Goal: Task Accomplishment & Management: Manage account settings

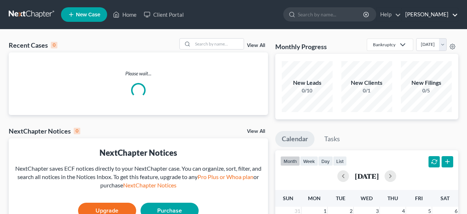
click at [431, 12] on link "[PERSON_NAME]" at bounding box center [430, 14] width 56 height 13
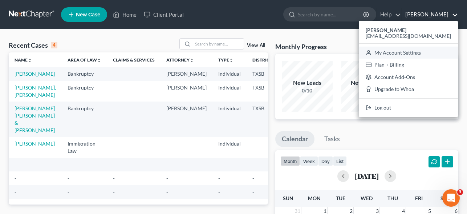
click at [420, 51] on link "My Account Settings" at bounding box center [408, 53] width 99 height 12
select select "24"
select select "45"
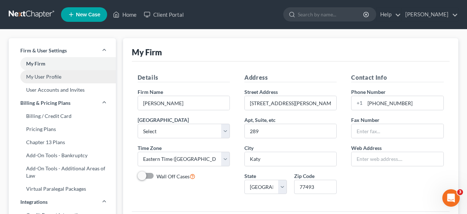
click at [60, 77] on link "My User Profile" at bounding box center [62, 76] width 107 height 13
select select "45"
select select "79"
select select "attorney"
select select "0"
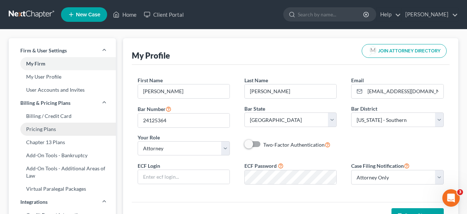
click at [47, 128] on link "Pricing Plans" at bounding box center [62, 128] width 107 height 13
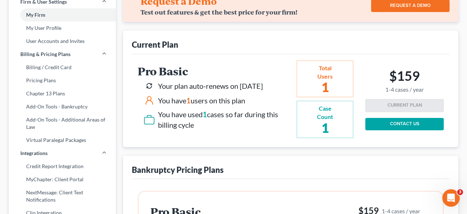
scroll to position [48, 0]
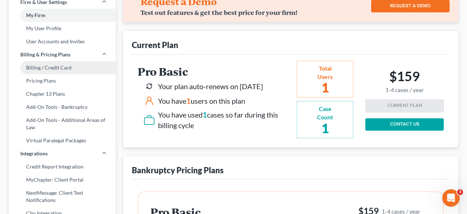
click at [60, 67] on link "Billing / Credit Card" at bounding box center [62, 67] width 107 height 13
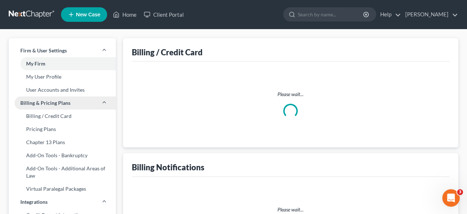
scroll to position [0, 0]
select select "45"
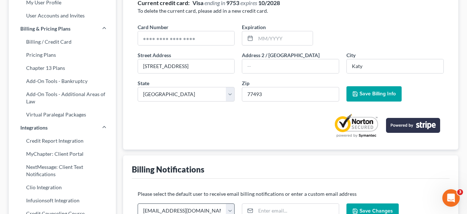
scroll to position [8, 0]
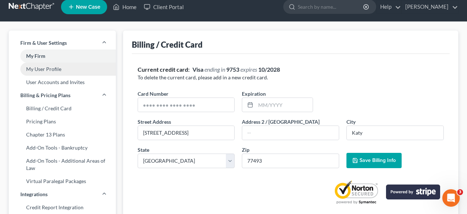
click at [44, 69] on link "My User Profile" at bounding box center [62, 68] width 107 height 13
select select "45"
select select "79"
select select "attorney"
select select "0"
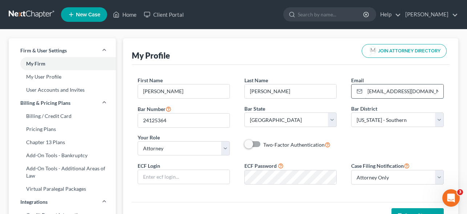
click at [391, 94] on input "[EMAIL_ADDRESS][DOMAIN_NAME]" at bounding box center [404, 91] width 78 height 14
